Goal: Task Accomplishment & Management: Use online tool/utility

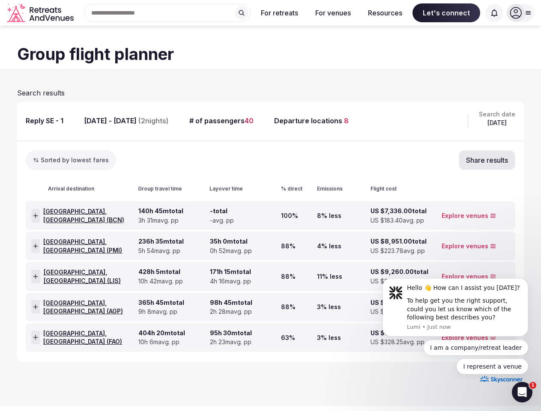
click at [167, 13] on div "Search Popular Destinations [GEOGRAPHIC_DATA], [GEOGRAPHIC_DATA] [GEOGRAPHIC_DA…" at bounding box center [163, 13] width 173 height 18
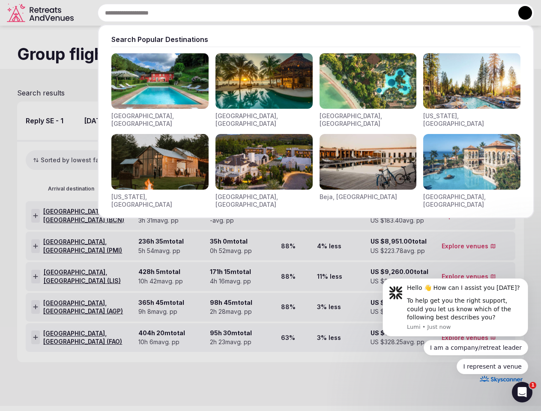
click at [241, 13] on input "text" at bounding box center [316, 13] width 436 height 18
click at [279, 13] on input "text" at bounding box center [316, 13] width 436 height 18
click at [333, 13] on input "text" at bounding box center [316, 13] width 436 height 18
click at [385, 13] on input "text" at bounding box center [316, 13] width 436 height 18
click at [446, 13] on input "text" at bounding box center [316, 13] width 436 height 18
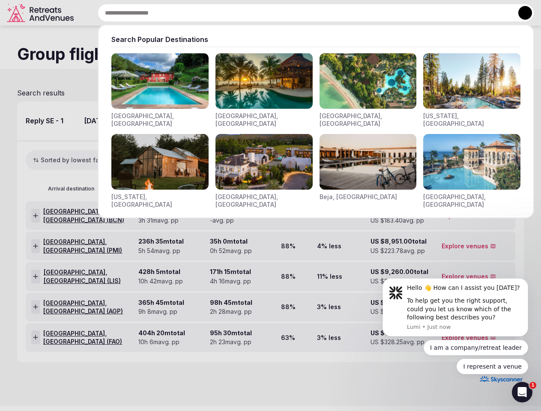
click at [494, 13] on input "text" at bounding box center [316, 13] width 436 height 18
click at [520, 13] on button at bounding box center [525, 13] width 14 height 14
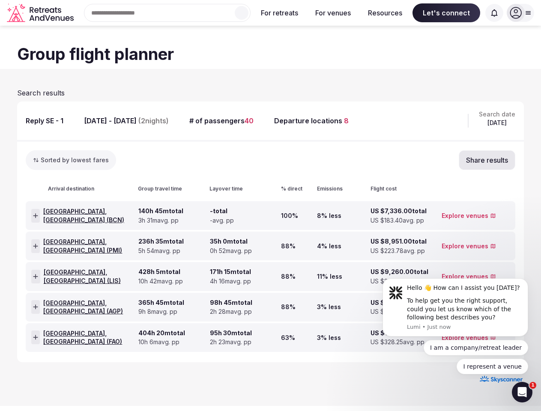
click at [108, 160] on button "Sorted by lowest fares" at bounding box center [71, 160] width 90 height 20
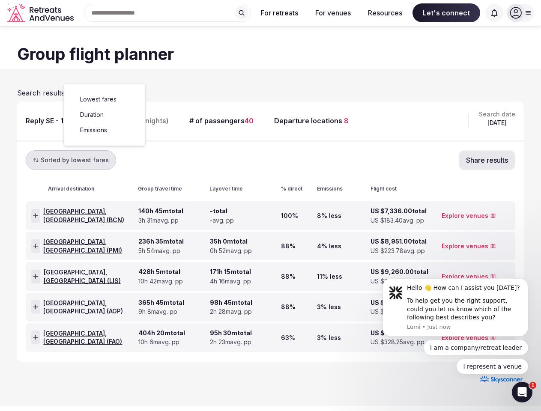
click at [458, 160] on button "Share results" at bounding box center [486, 160] width 56 height 20
